Goal: Information Seeking & Learning: Learn about a topic

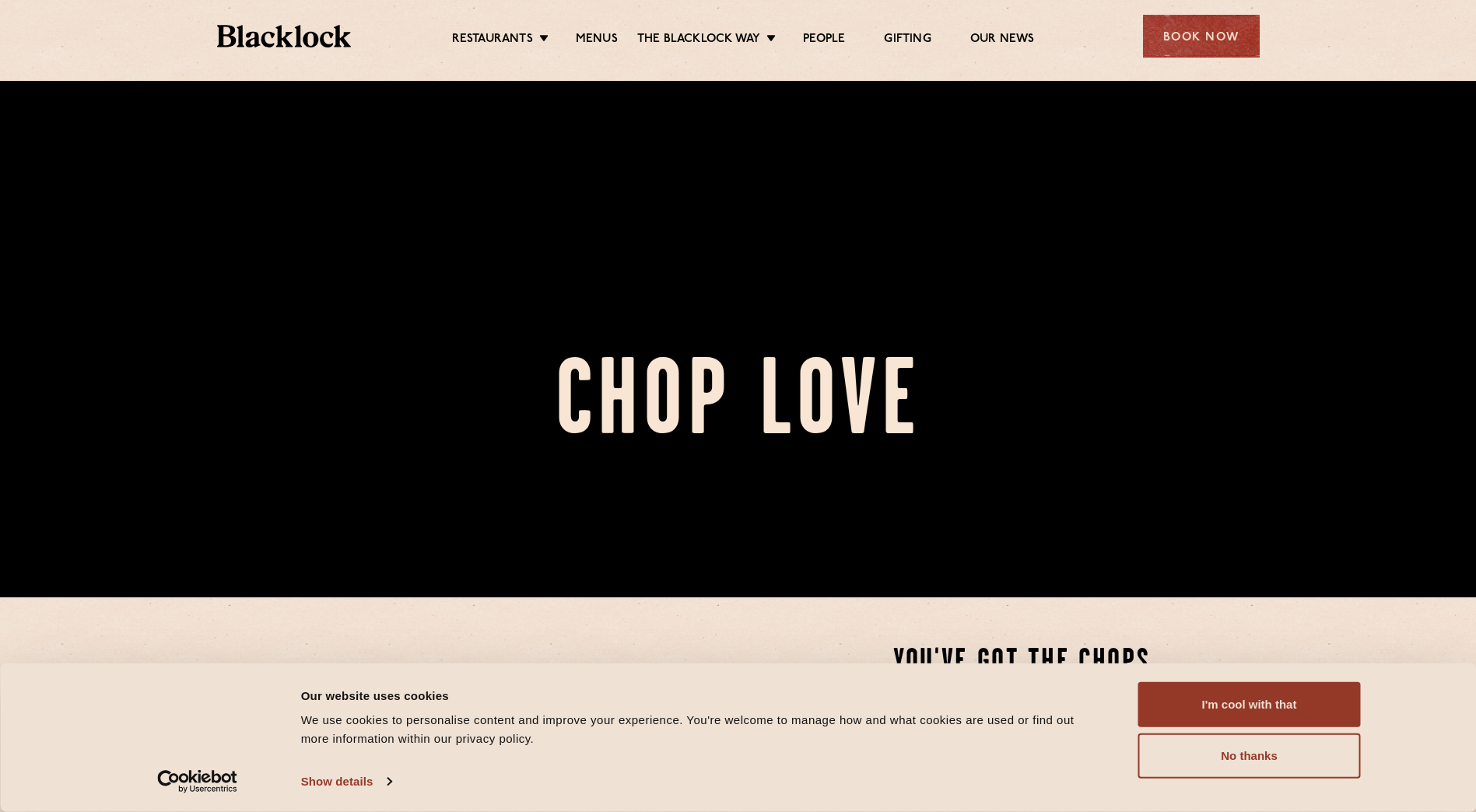
scroll to position [233, 0]
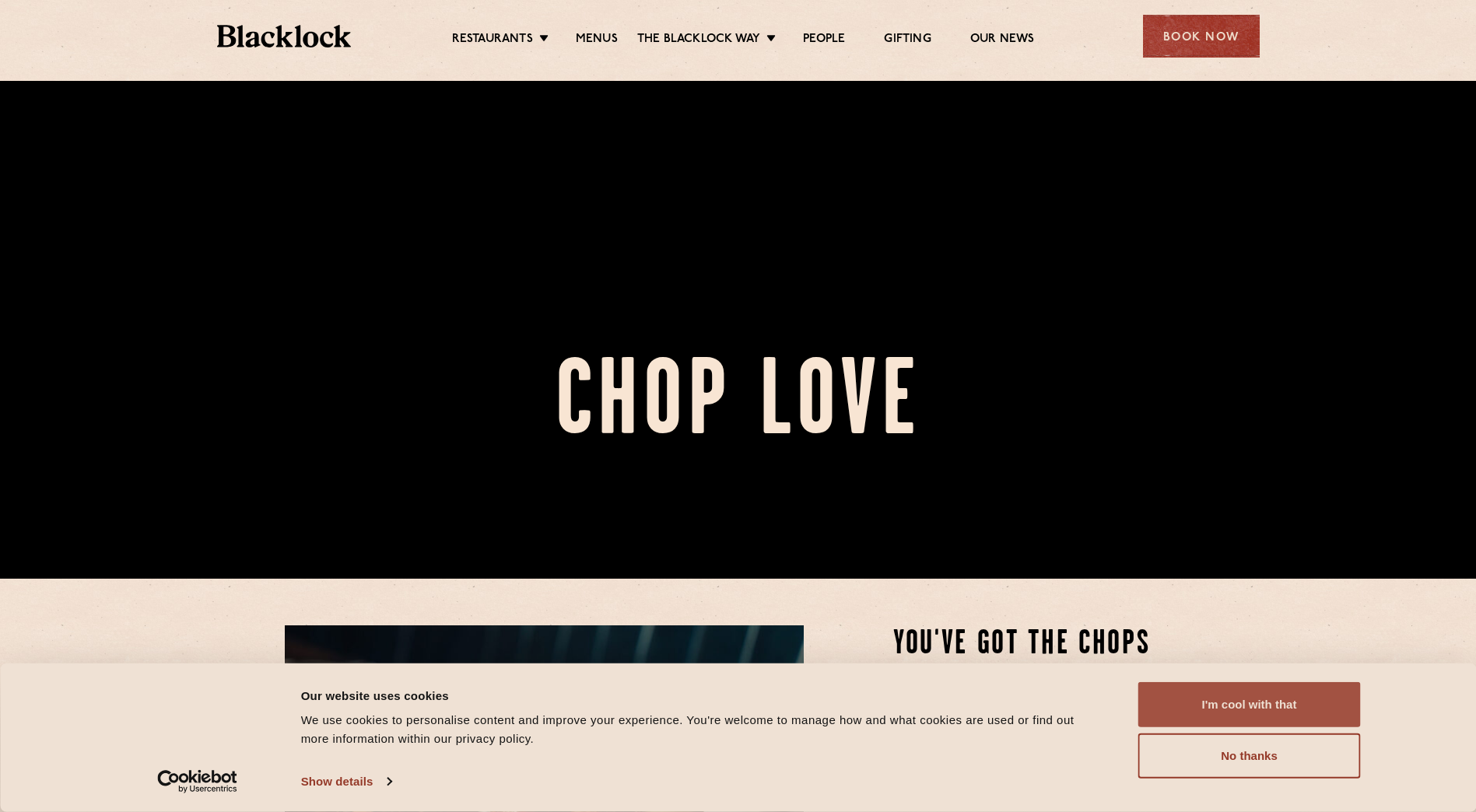
click at [1182, 715] on button "I'm cool with that" at bounding box center [1250, 705] width 223 height 45
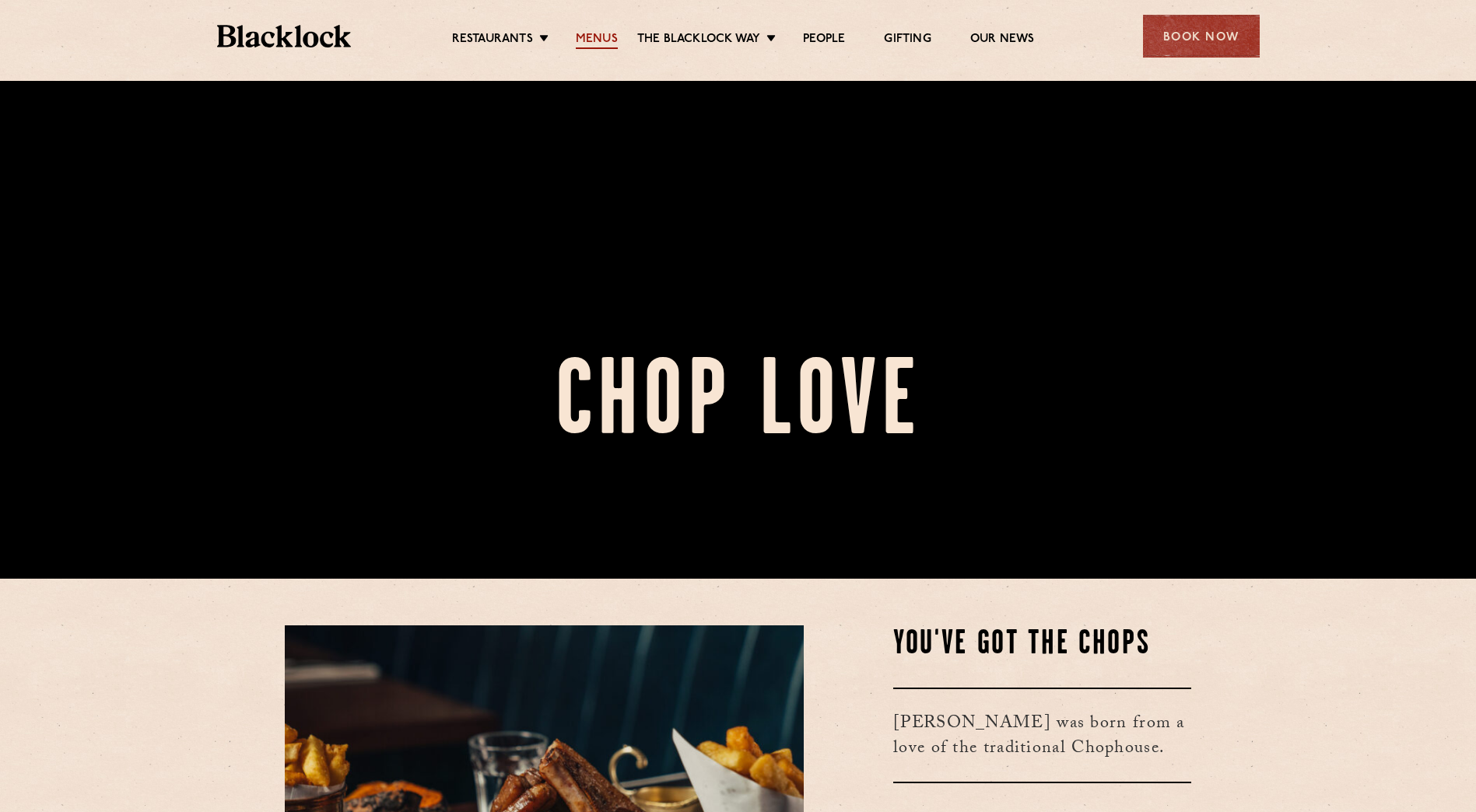
click at [600, 33] on link "Menus" at bounding box center [597, 40] width 42 height 17
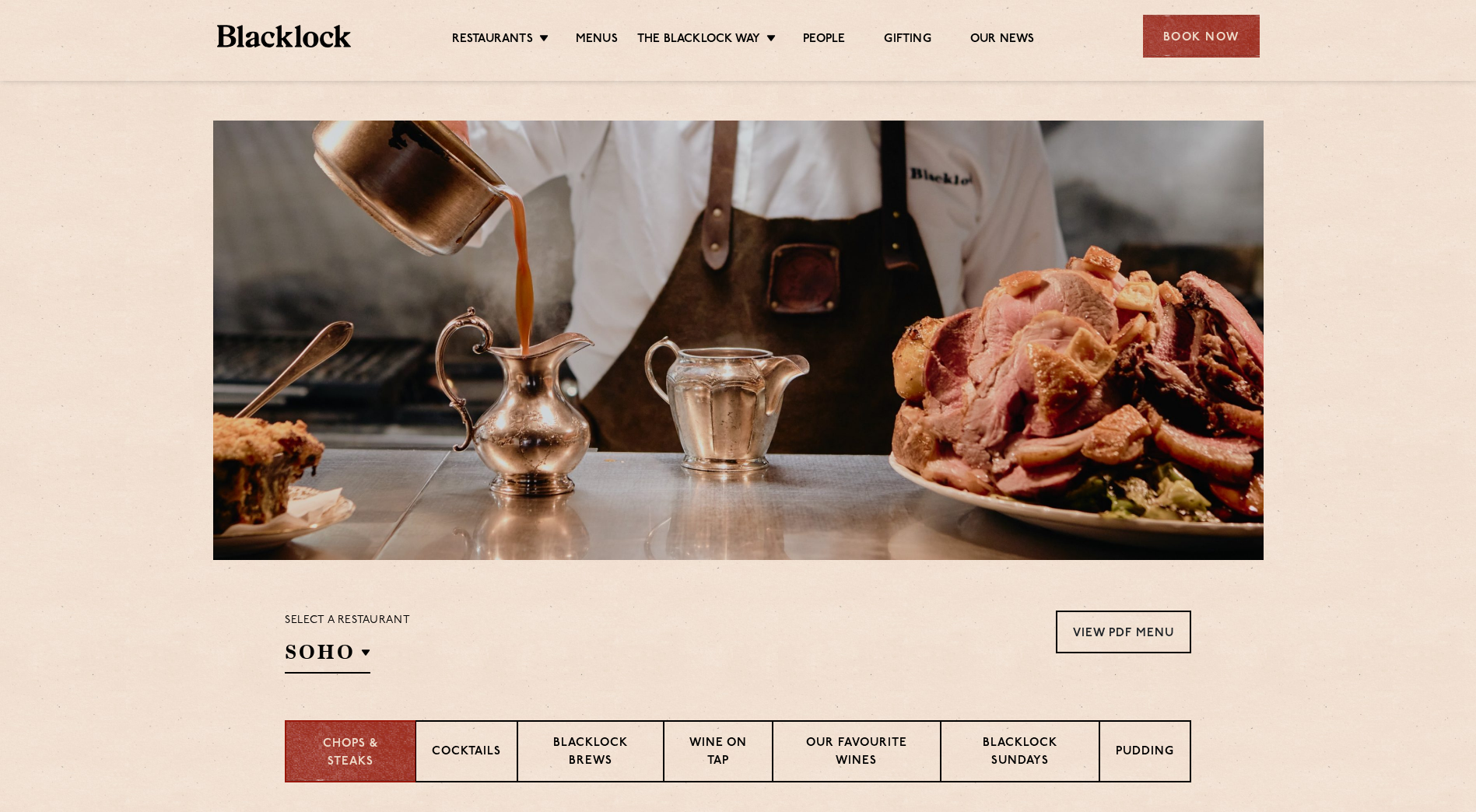
scroll to position [233, 0]
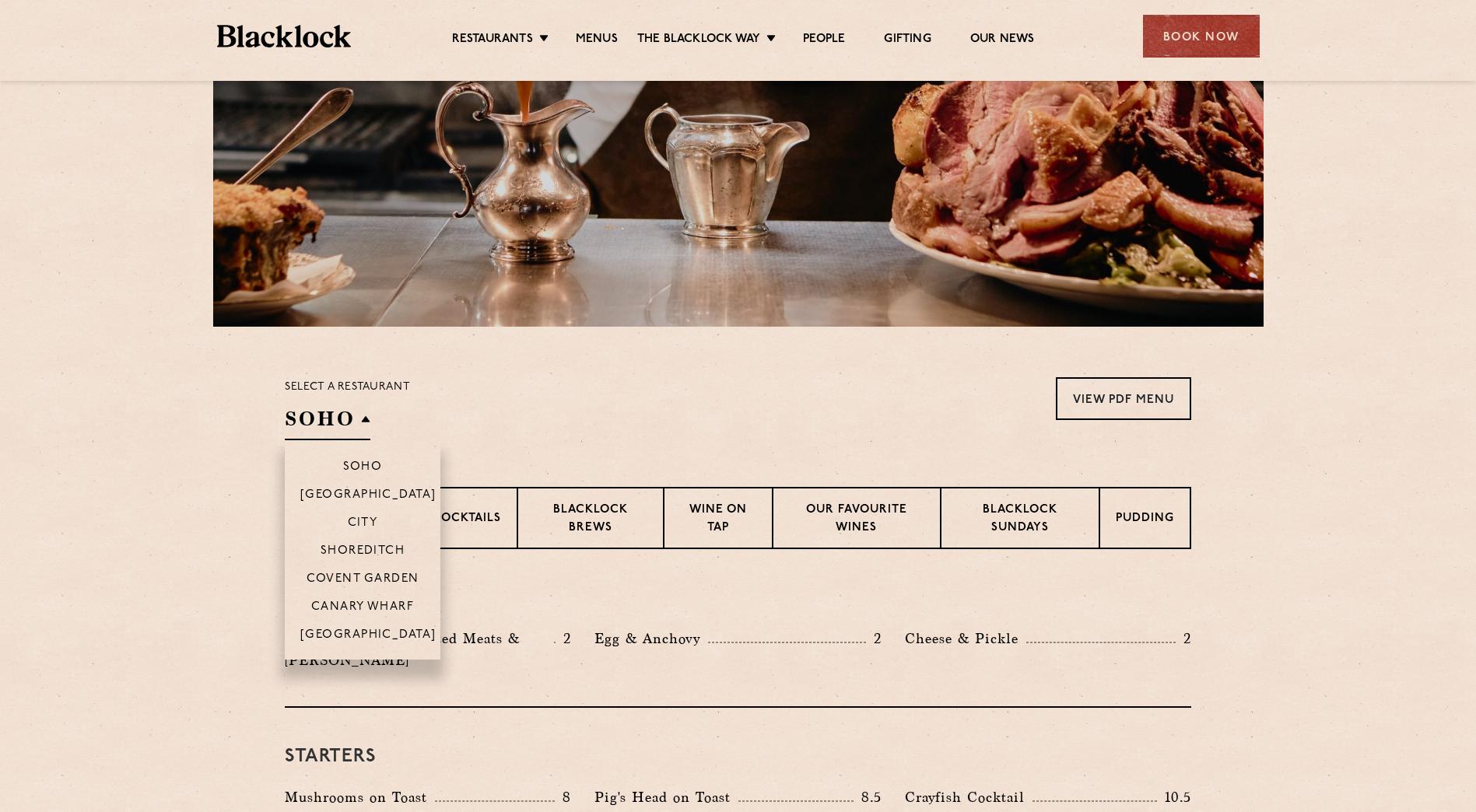
click at [357, 418] on h2 "SOHO" at bounding box center [327, 423] width 85 height 35
click at [364, 510] on li "City" at bounding box center [362, 522] width 156 height 28
click at [364, 520] on p "City" at bounding box center [363, 524] width 31 height 15
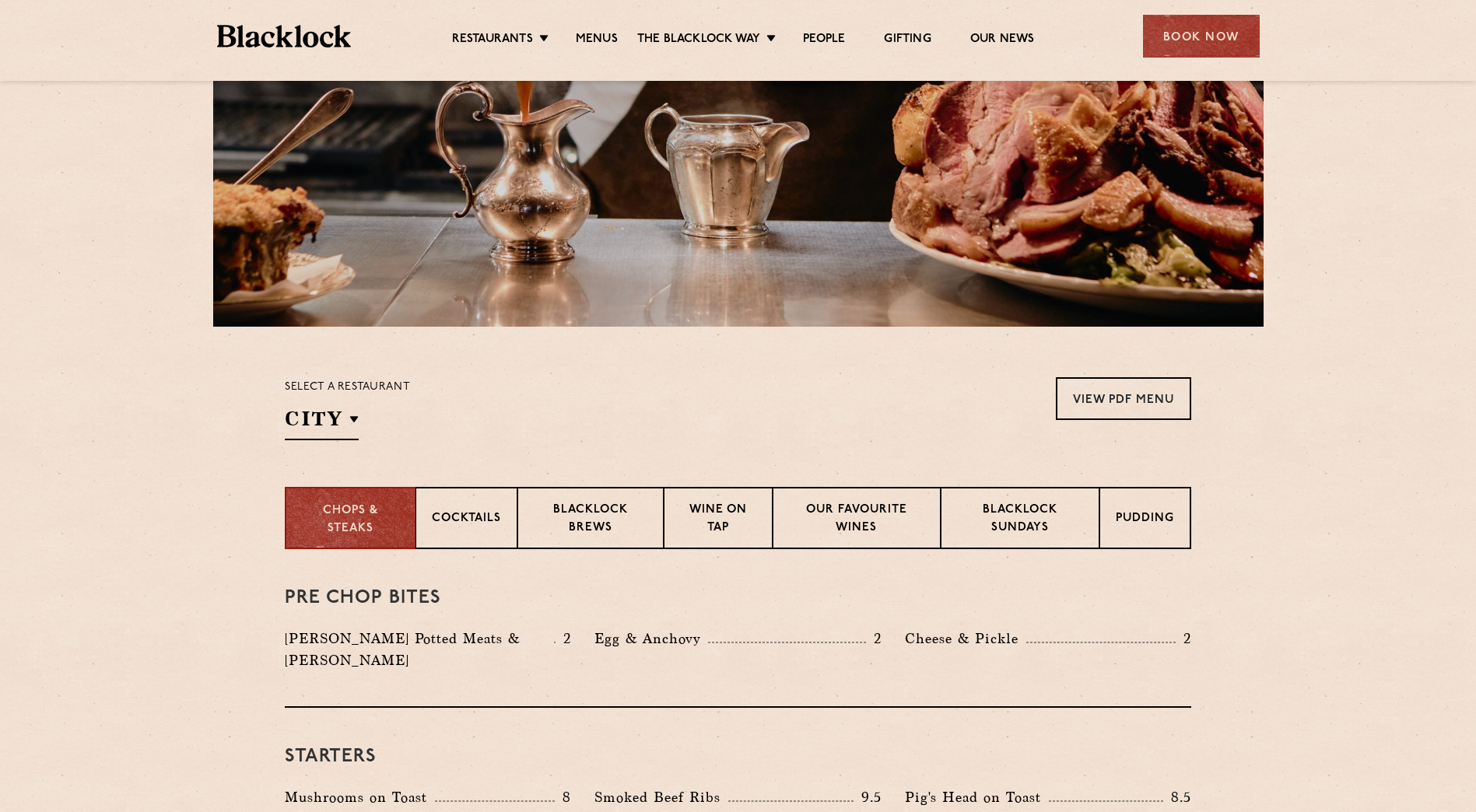
click at [232, 508] on section "Chops & Steaks Cocktails Blacklock Brews Wine on Tap Our favourite wines Blackl…" at bounding box center [738, 518] width 1476 height 62
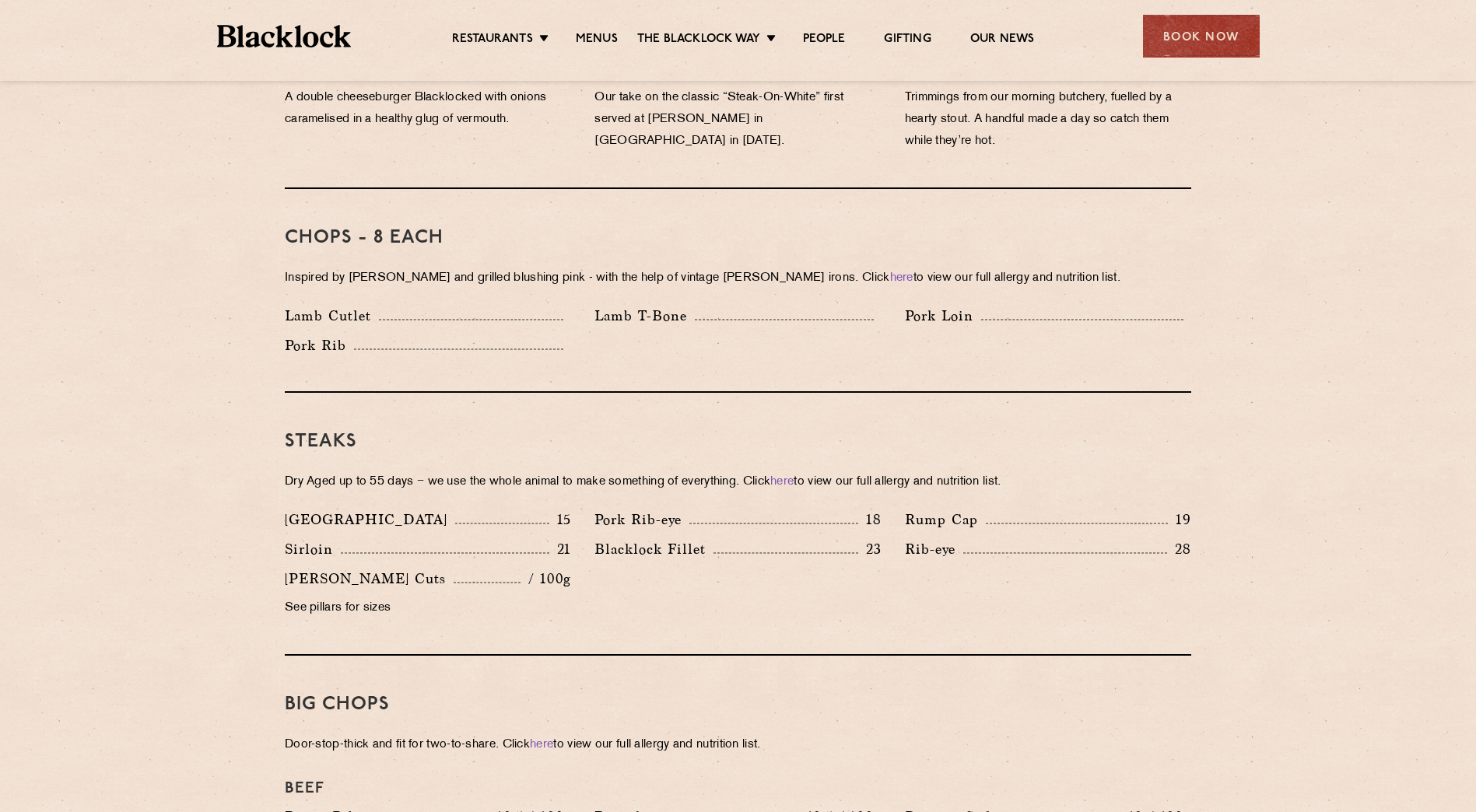
scroll to position [1167, 0]
click at [380, 597] on p "See pillars for sizes" at bounding box center [427, 607] width 286 height 22
drag, startPoint x: 404, startPoint y: 585, endPoint x: 277, endPoint y: 593, distance: 127.3
click at [277, 593] on div "Butcher's Cuts / 100g See pillars for sizes" at bounding box center [428, 596] width 310 height 59
drag, startPoint x: 277, startPoint y: 593, endPoint x: 377, endPoint y: 589, distance: 100.1
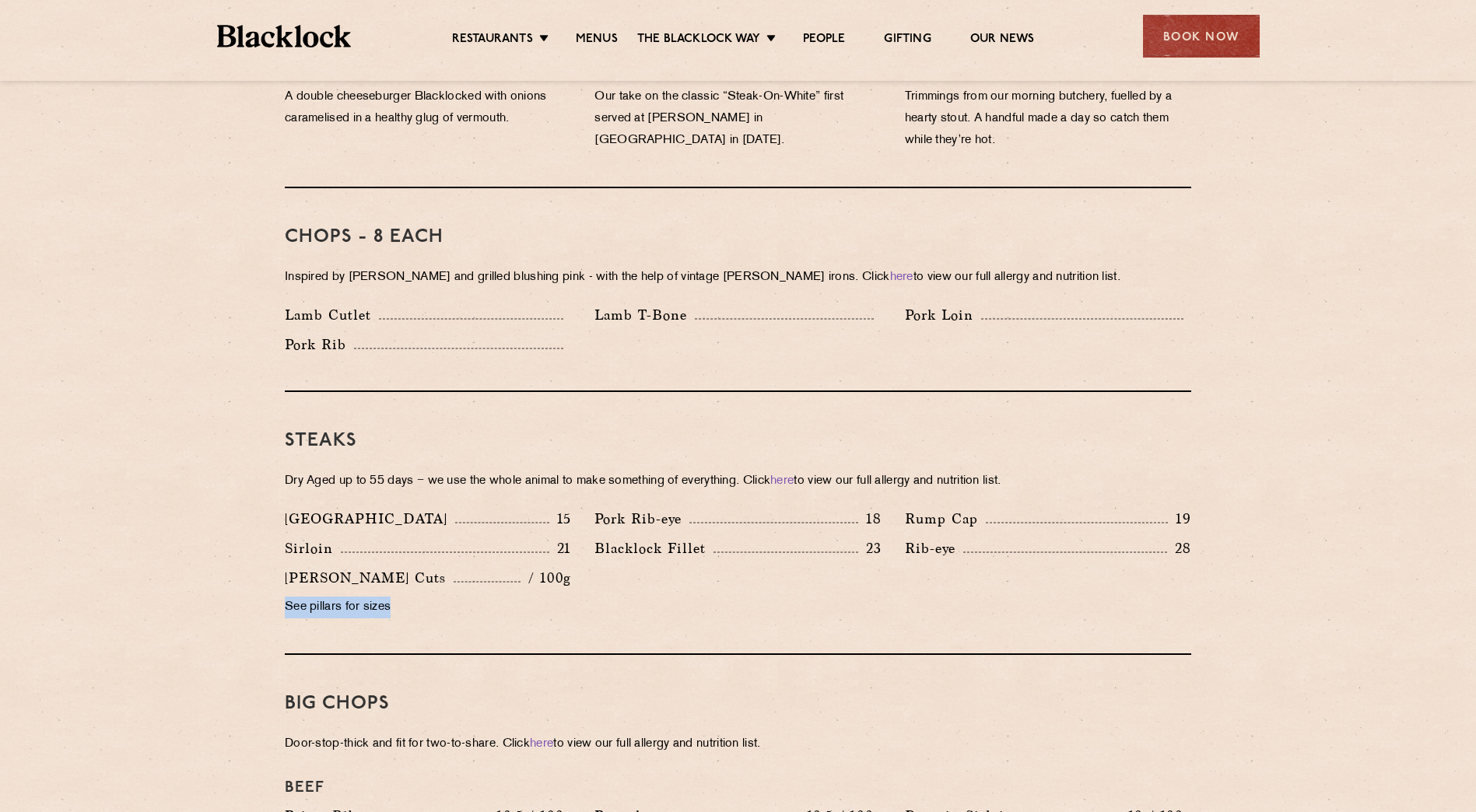
click at [377, 597] on p "See pillars for sizes" at bounding box center [427, 607] width 286 height 22
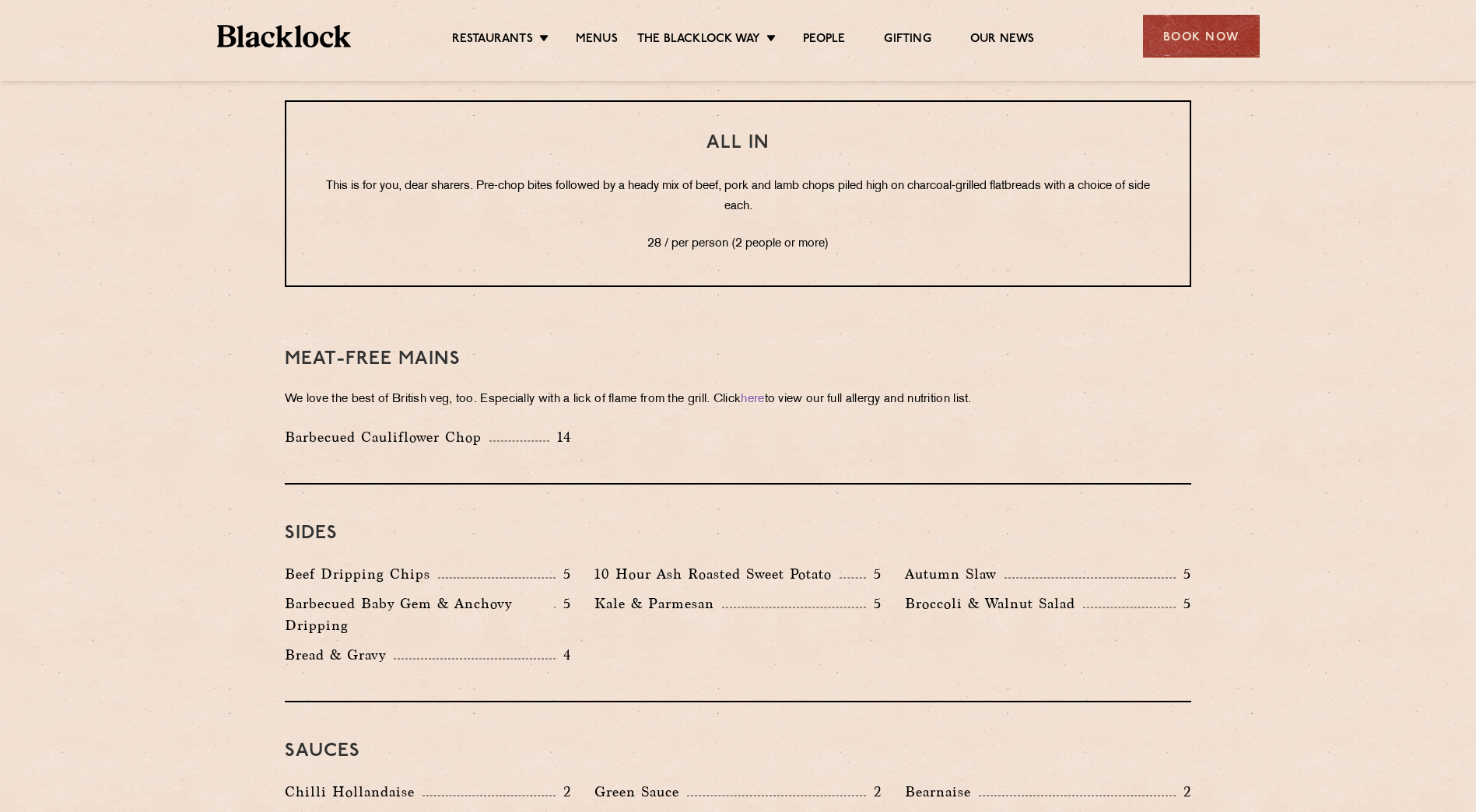
scroll to position [2027, 0]
